Goal: Find specific page/section: Find specific page/section

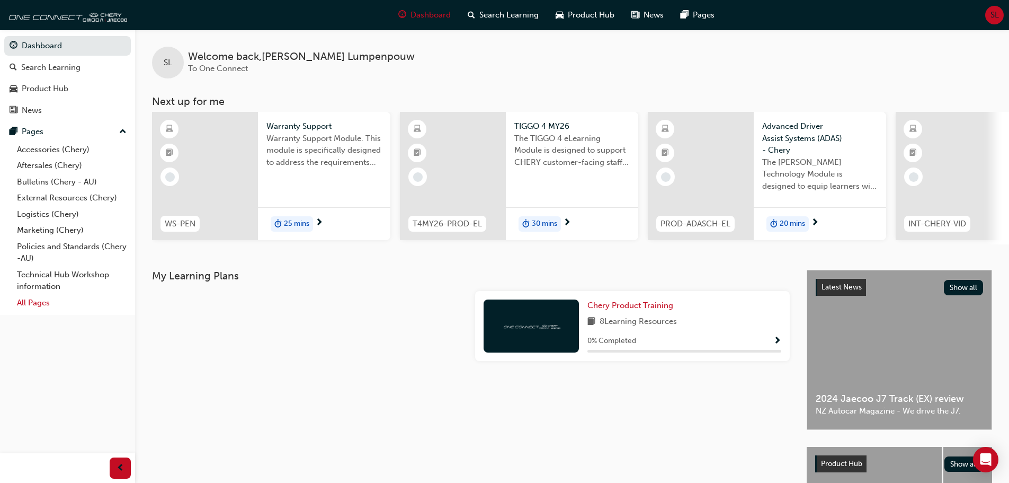
click at [17, 301] on link "All Pages" at bounding box center [72, 303] width 118 height 16
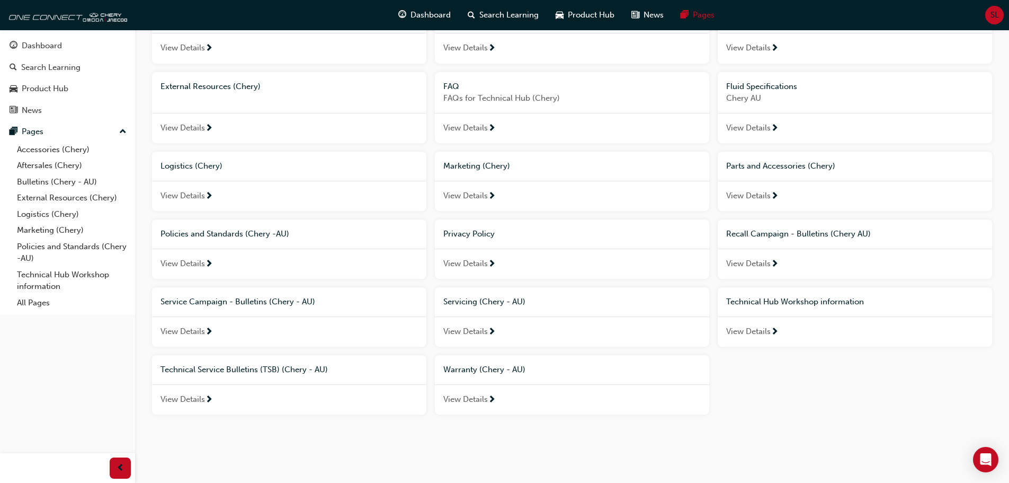
scroll to position [114, 0]
click at [471, 394] on span "View Details" at bounding box center [465, 399] width 45 height 12
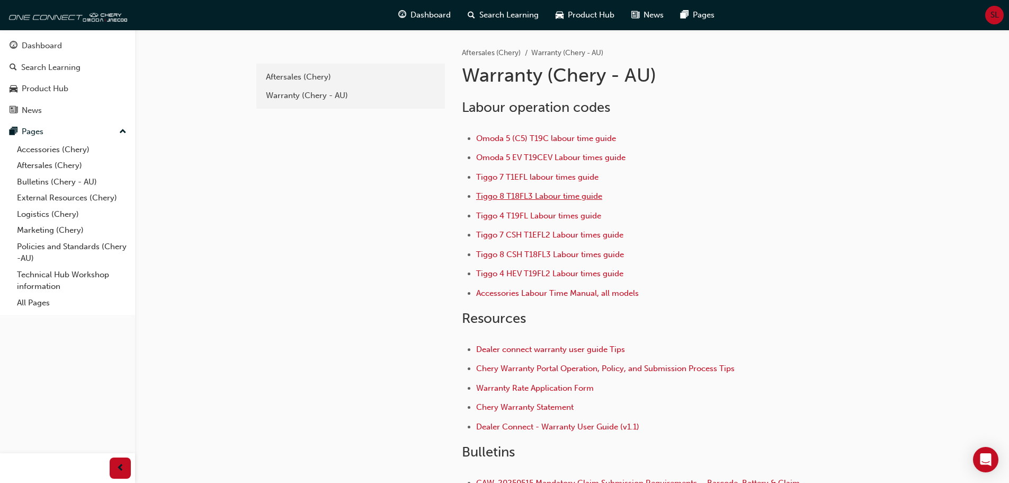
click at [563, 196] on span "Tiggo 8 T18FL3 Labour time guide" at bounding box center [539, 196] width 126 height 10
